Goal: Task Accomplishment & Management: Manage account settings

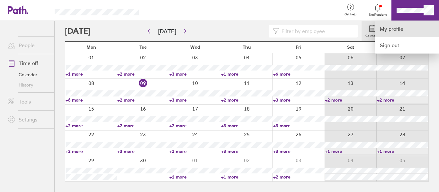
click at [397, 32] on link "My profile" at bounding box center [406, 29] width 64 height 16
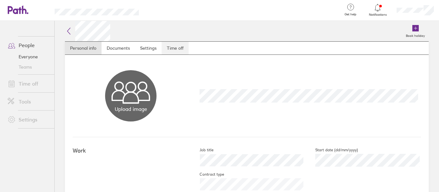
click at [176, 52] on link "Time off" at bounding box center [175, 48] width 27 height 13
